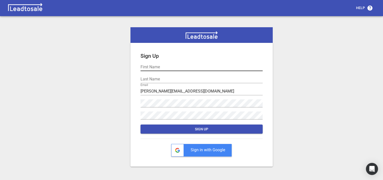
click at [156, 66] on input "text" at bounding box center [202, 67] width 123 height 8
type input "[PERSON_NAME]"
click at [156, 74] on div "Last Name" at bounding box center [202, 77] width 123 height 12
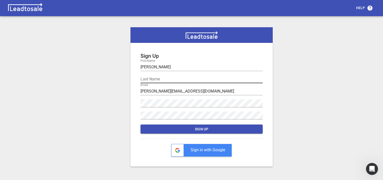
click at [153, 77] on input "text" at bounding box center [202, 79] width 123 height 8
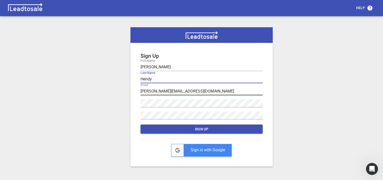
type input "Hendy"
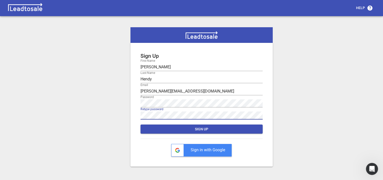
click at [200, 128] on span "Sign Up" at bounding box center [202, 129] width 114 height 5
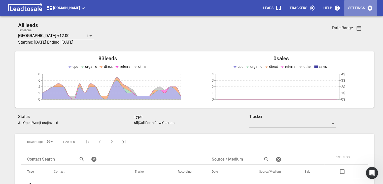
click at [357, 8] on p "Settings" at bounding box center [357, 8] width 17 height 5
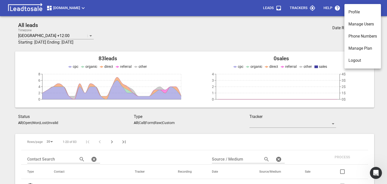
click at [364, 49] on li "Manage Plan" at bounding box center [363, 48] width 37 height 12
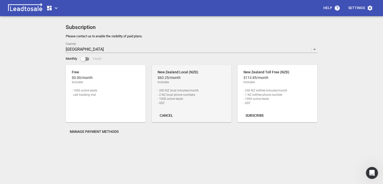
click at [99, 132] on span "Manage Payment Methods" at bounding box center [94, 131] width 49 height 5
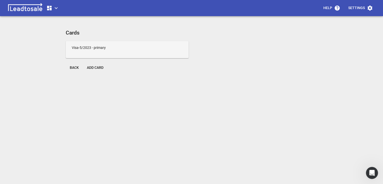
click at [93, 68] on span "Add Card" at bounding box center [95, 67] width 17 height 5
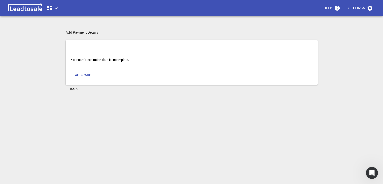
click at [98, 62] on p "Your card’s expiration date is incomplete." at bounding box center [192, 59] width 242 height 5
click at [131, 59] on p "Your card’s expiration date is incomplete." at bounding box center [192, 59] width 242 height 5
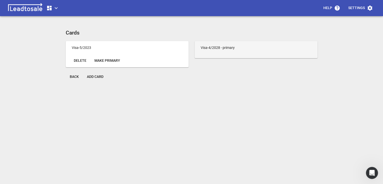
click at [82, 60] on span "Delete" at bounding box center [80, 60] width 13 height 5
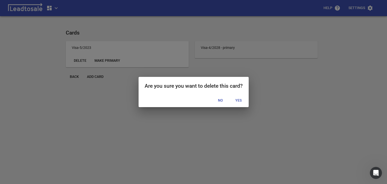
click at [240, 100] on span "Yes" at bounding box center [239, 100] width 8 height 5
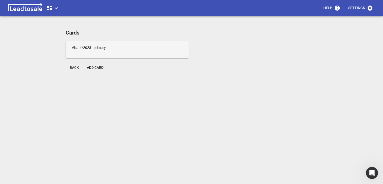
click at [80, 48] on h4 "Visa - 4 / 2028 - primary" at bounding box center [127, 47] width 111 height 5
click at [86, 48] on h4 "Visa - 4 / 2028 - primary" at bounding box center [127, 47] width 111 height 5
click at [86, 49] on h4 "Visa - 4 / 2028 - primary" at bounding box center [127, 47] width 111 height 5
click at [95, 49] on span "- primary" at bounding box center [99, 48] width 14 height 4
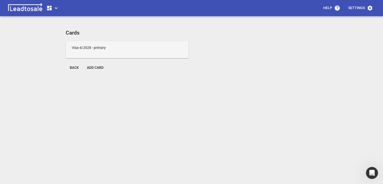
click at [85, 49] on h4 "Visa - 4 / 2028 - primary" at bounding box center [127, 47] width 111 height 5
click at [84, 48] on h4 "Visa - 4 / 2028 - primary" at bounding box center [127, 47] width 111 height 5
click at [85, 48] on h4 "Visa - 4 / 2028 - primary" at bounding box center [127, 47] width 111 height 5
click at [81, 48] on h4 "Visa - 4 / 2028 - primary" at bounding box center [127, 47] width 111 height 5
drag, startPoint x: 78, startPoint y: 49, endPoint x: 86, endPoint y: 47, distance: 8.2
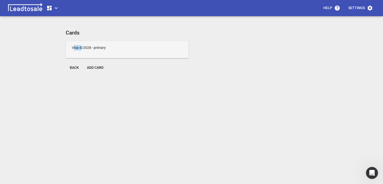
click at [85, 48] on h4 "Visa - 4 / 2028 - primary" at bounding box center [127, 47] width 111 height 5
click at [75, 48] on h4 "Visa - 4 / 2028 - primary" at bounding box center [127, 47] width 111 height 5
drag, startPoint x: 73, startPoint y: 48, endPoint x: 78, endPoint y: 47, distance: 5.4
click at [74, 47] on h4 "Visa - 4 / 2028 - primary" at bounding box center [127, 47] width 111 height 5
click at [75, 47] on h4 "Visa - 4 / 2028 - primary" at bounding box center [127, 47] width 111 height 5
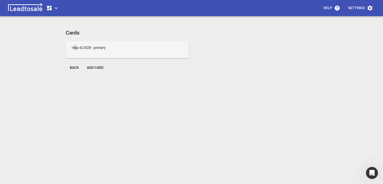
drag, startPoint x: 77, startPoint y: 47, endPoint x: 73, endPoint y: 49, distance: 4.6
click at [73, 49] on h4 "Visa - 4 / 2028 - primary" at bounding box center [127, 47] width 111 height 5
click at [71, 47] on div "Visa - 4 / 2028 - primary" at bounding box center [127, 47] width 123 height 13
drag, startPoint x: 72, startPoint y: 47, endPoint x: 84, endPoint y: 50, distance: 12.3
click at [84, 51] on div "Visa - 4 / 2028 - primary" at bounding box center [127, 47] width 123 height 13
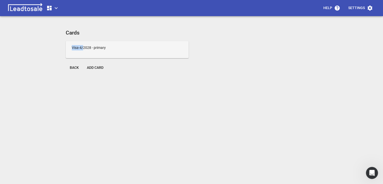
click at [77, 49] on h4 "Visa - 4 / 2028 - primary" at bounding box center [127, 47] width 111 height 5
click at [74, 48] on h4 "Visa - 4 / 2028 - primary" at bounding box center [127, 47] width 111 height 5
drag, startPoint x: 96, startPoint y: 48, endPoint x: 105, endPoint y: 46, distance: 9.7
click at [106, 46] on span "- primary" at bounding box center [99, 48] width 14 height 4
click at [99, 47] on span "- primary" at bounding box center [99, 48] width 14 height 4
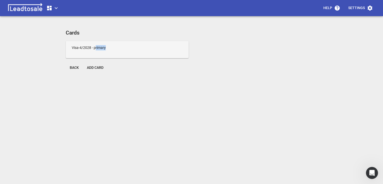
click at [96, 47] on span "- primary" at bounding box center [99, 48] width 14 height 4
click at [117, 87] on div "Cards Visa - 4 / 2028 - primary Back Add Card" at bounding box center [192, 122] width 252 height 184
click at [119, 26] on div "Help Settings Cards Visa - 4 / 2028 - primary Back Add Card" at bounding box center [191, 94] width 379 height 184
click at [244, 38] on div "Visa - 4 / 2028 - primary" at bounding box center [192, 52] width 258 height 28
